Goal: Task Accomplishment & Management: Complete application form

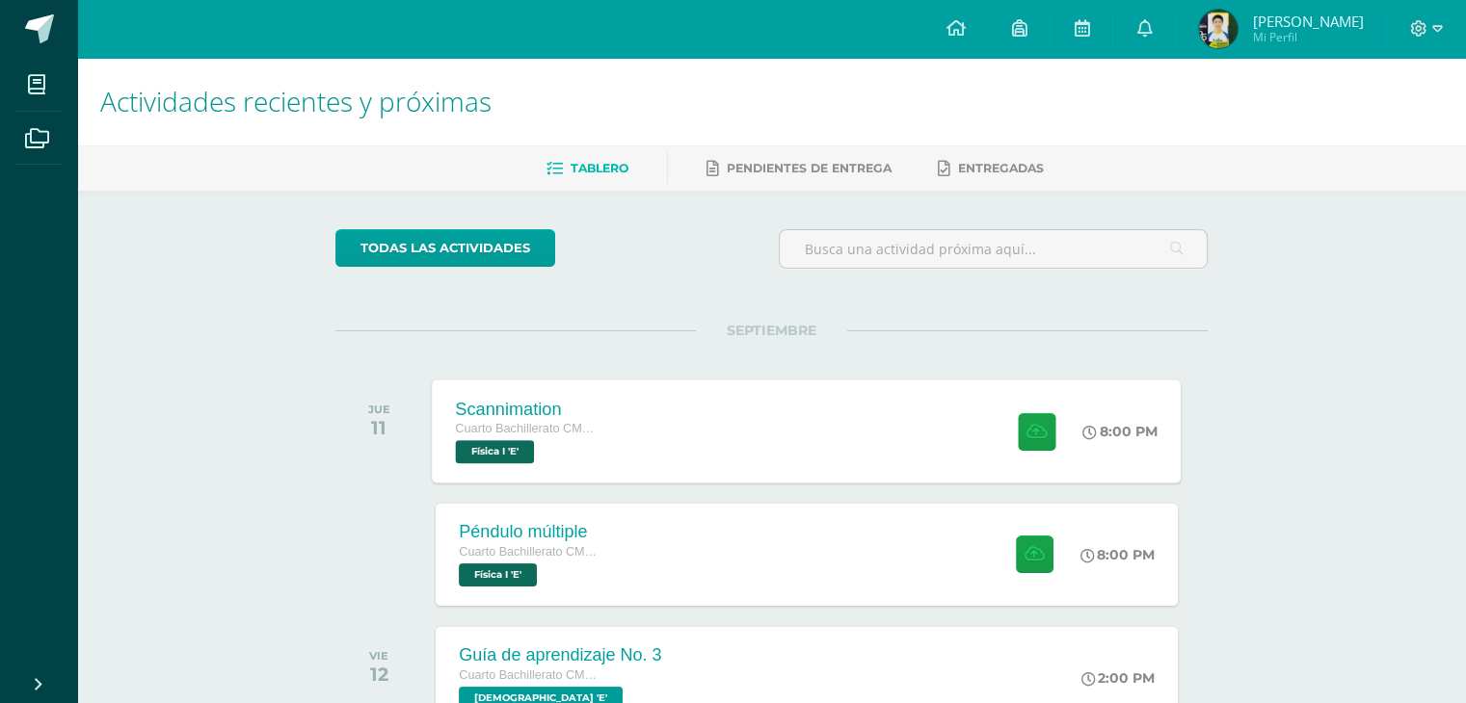
click at [686, 397] on div "Scannimation Cuarto Bachillerato CMP Bachillerato en CCLL con Orientación en Co…" at bounding box center [807, 431] width 749 height 103
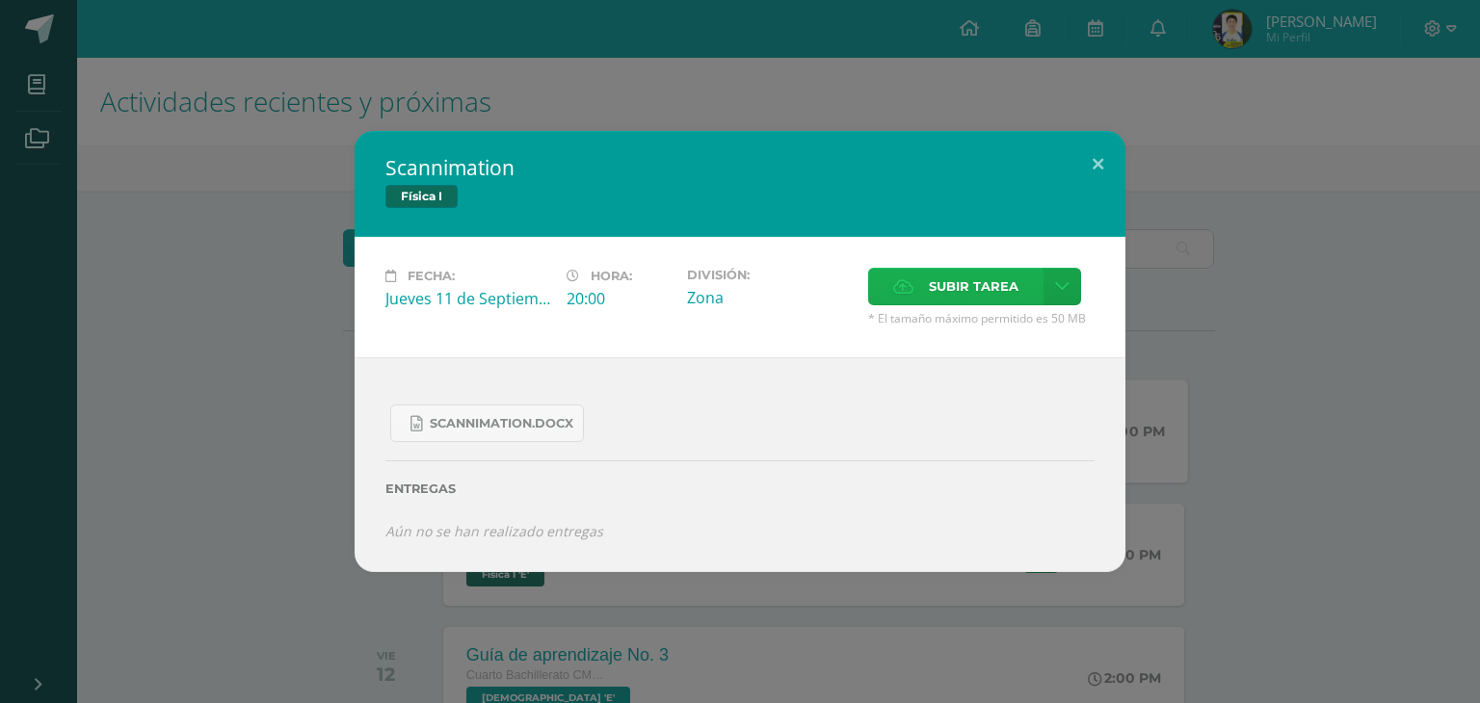
click at [1018, 286] on label "Subir tarea" at bounding box center [955, 287] width 175 height 38
click at [0, 0] on input "Subir tarea" at bounding box center [0, 0] width 0 height 0
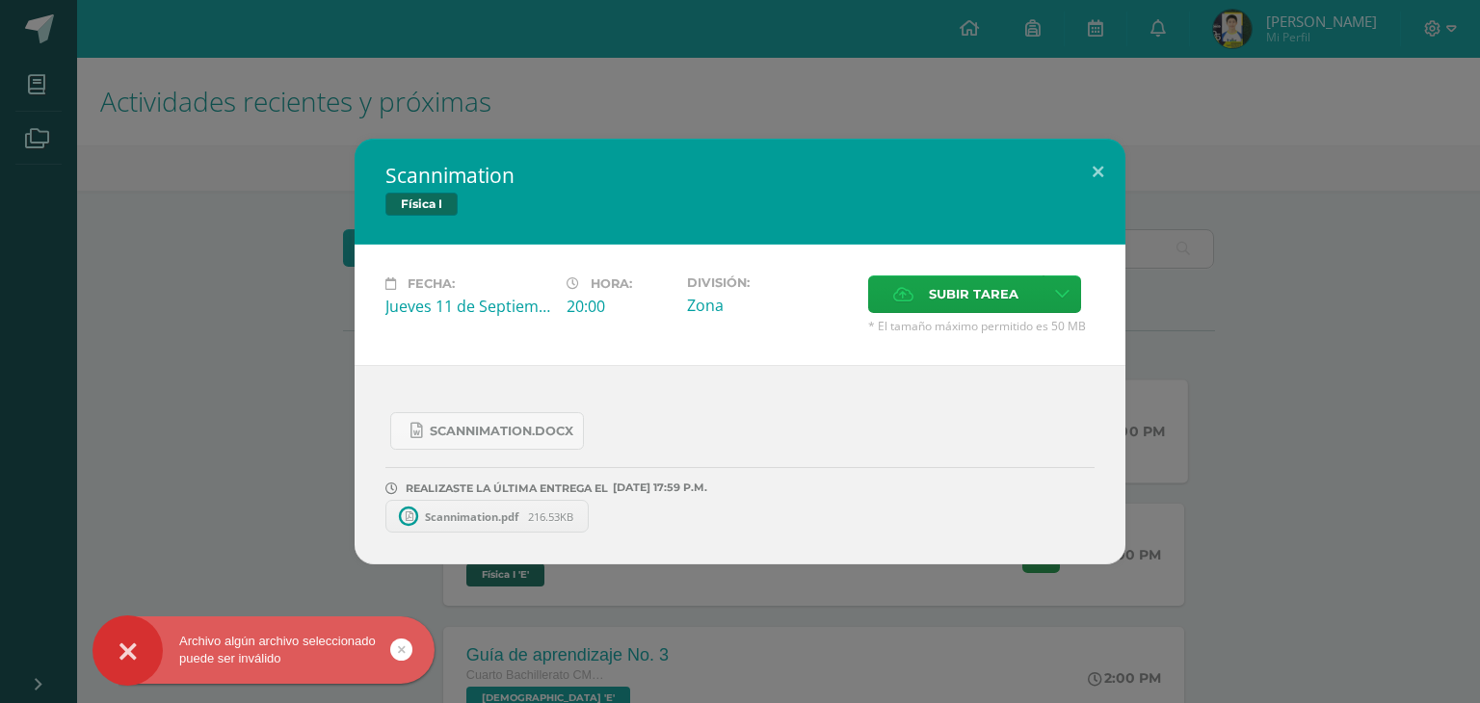
click at [1213, 352] on div "Scannimation Física I Fecha: [DATE] Hora: 20:00 División: Zona Cancelar" at bounding box center [740, 352] width 1465 height 426
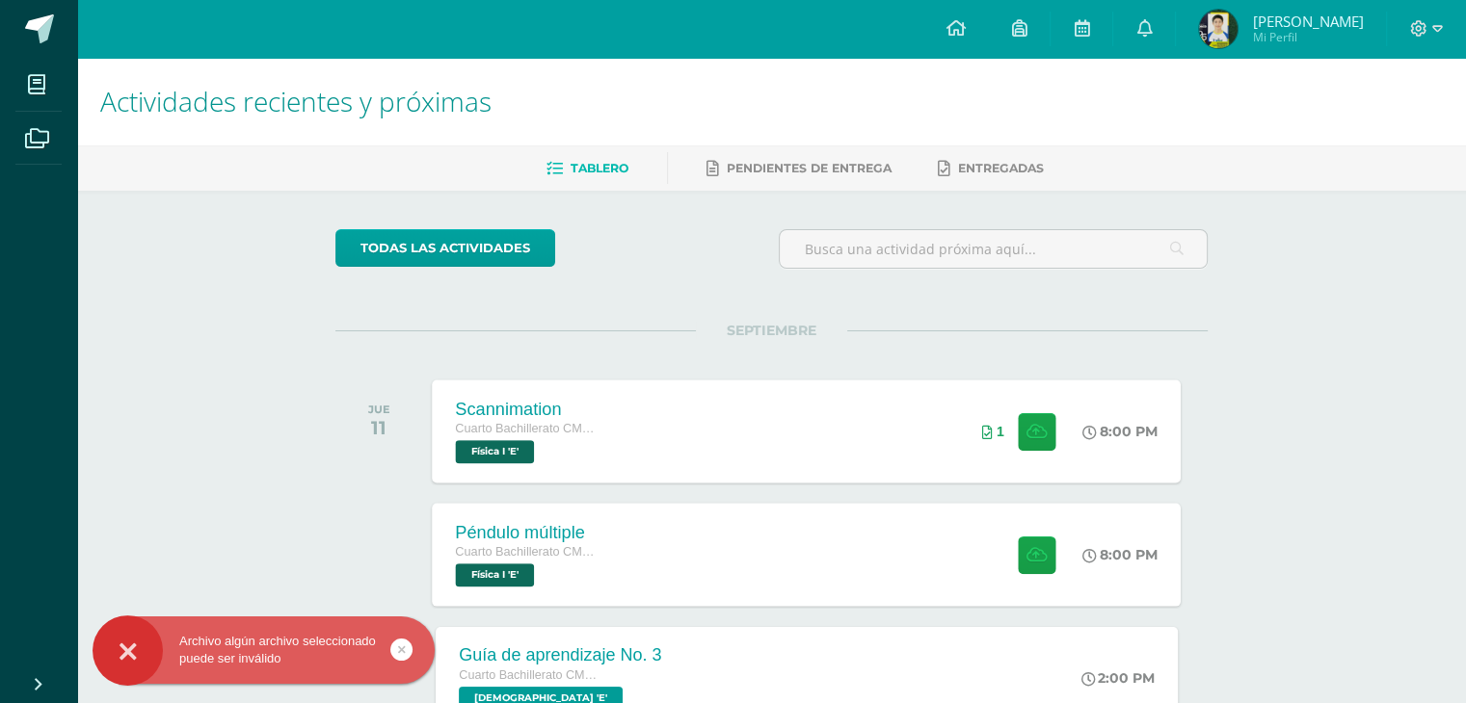
click at [675, 532] on div "Péndulo múltiple Cuarto Bachillerato CMP Bachillerato en CCLL con Orientación e…" at bounding box center [807, 554] width 749 height 103
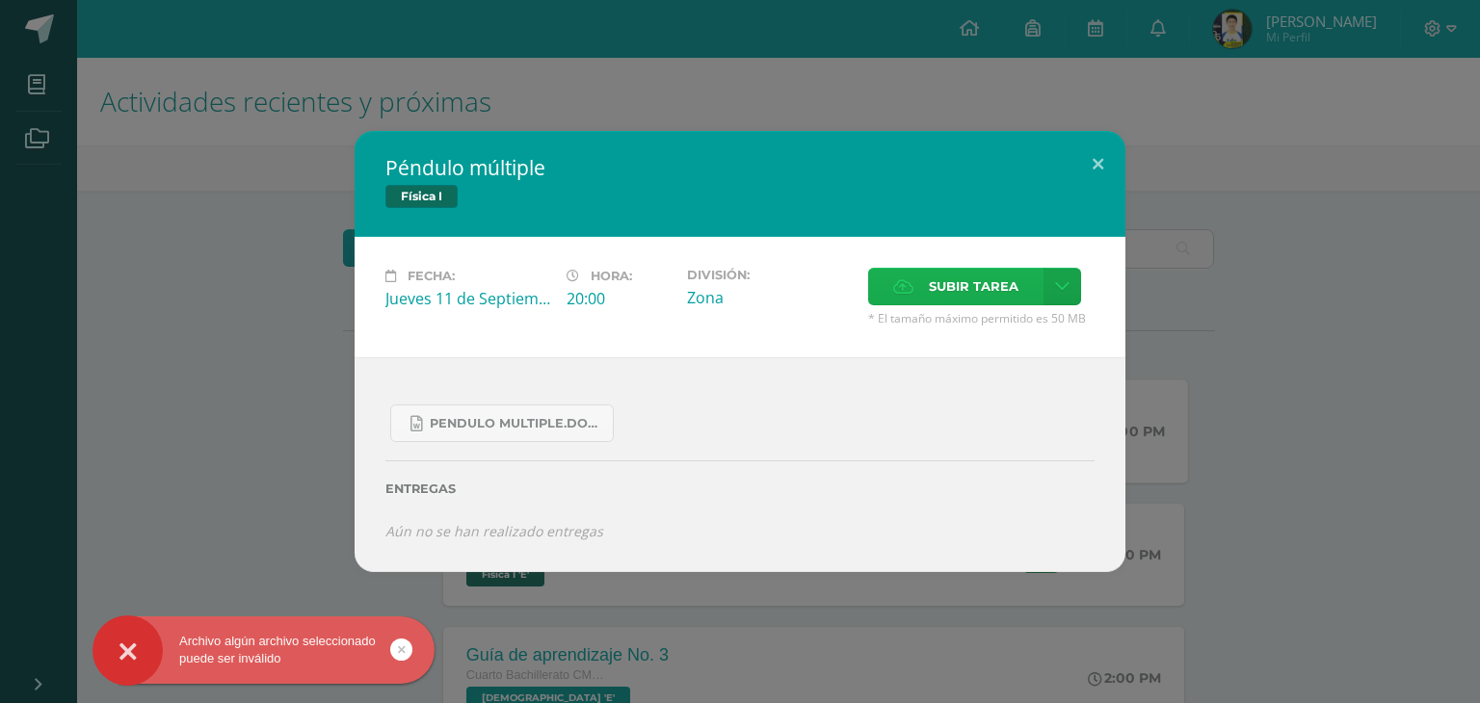
click at [891, 282] on label "Subir tarea" at bounding box center [955, 287] width 175 height 38
click at [0, 0] on input "Subir tarea" at bounding box center [0, 0] width 0 height 0
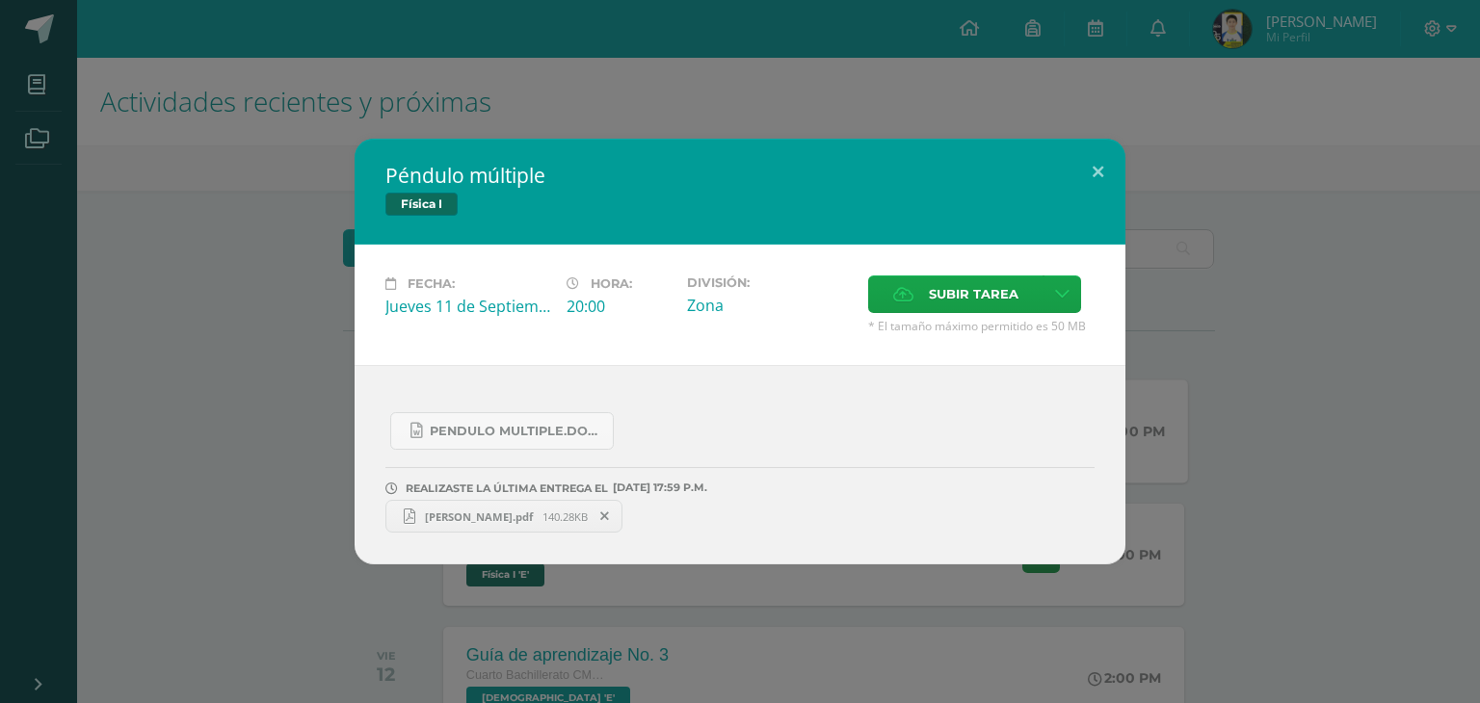
click at [1257, 336] on div "Péndulo múltiple Física I Fecha: [DATE] Hora: 20:00 División: Zona" at bounding box center [740, 352] width 1465 height 426
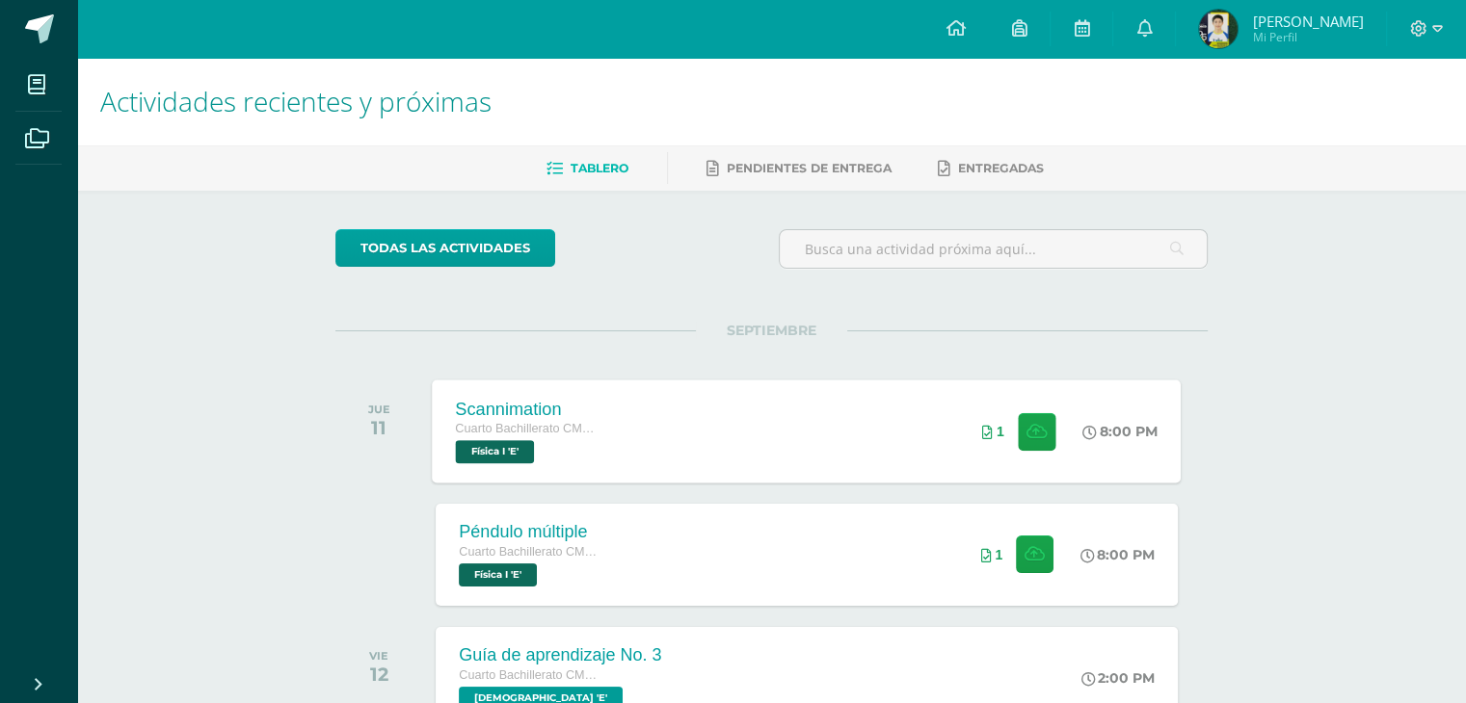
click at [645, 435] on div "Scannimation Cuarto Bachillerato CMP Bachillerato en CCLL con Orientación en Co…" at bounding box center [807, 431] width 749 height 103
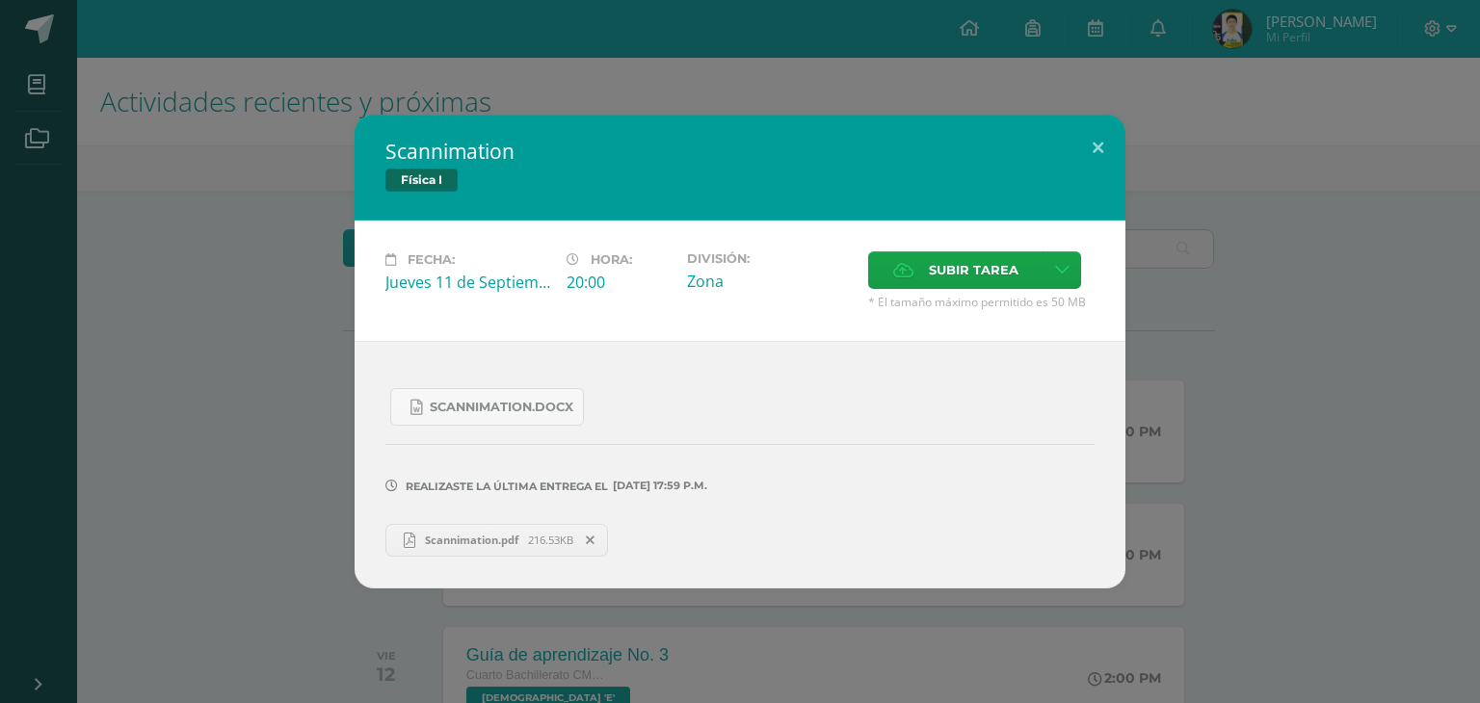
click at [279, 360] on div "Scannimation Física I Fecha: [DATE] Hora: 20:00 División: Zona Cancelar" at bounding box center [740, 351] width 1465 height 473
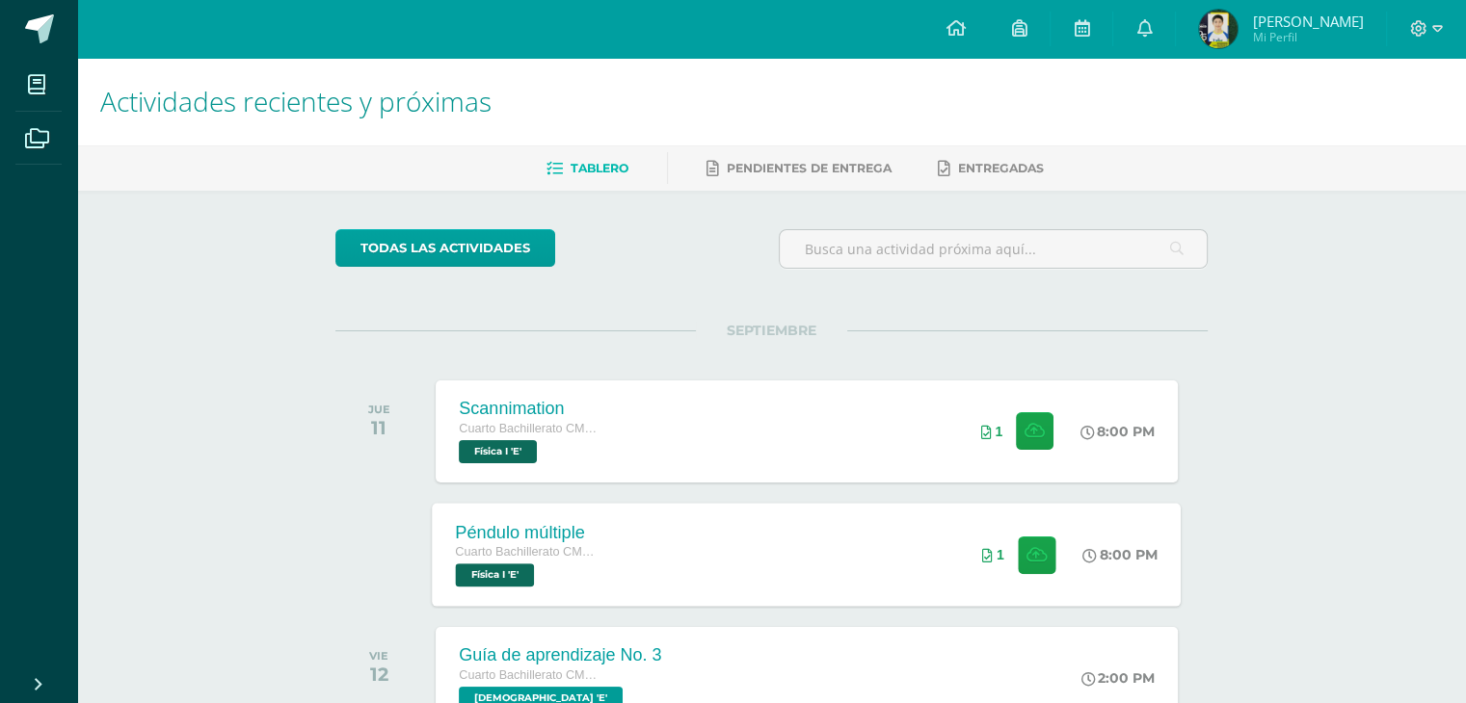
click at [588, 538] on div "Péndulo múltiple" at bounding box center [529, 532] width 146 height 20
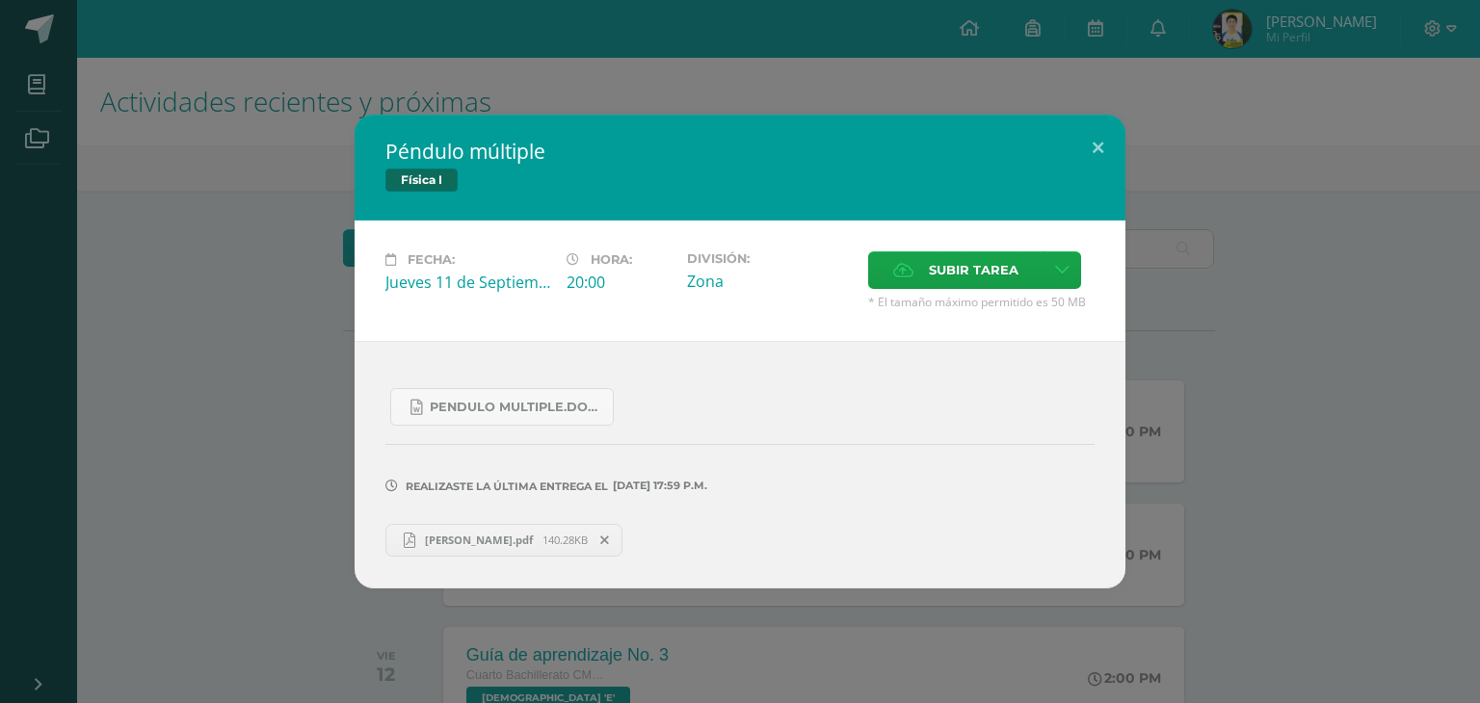
click at [323, 462] on div "Péndulo múltiple Física I Fecha: [DATE] Hora: 20:00 División: Zona" at bounding box center [740, 351] width 1465 height 473
